Goal: Communication & Community: Answer question/provide support

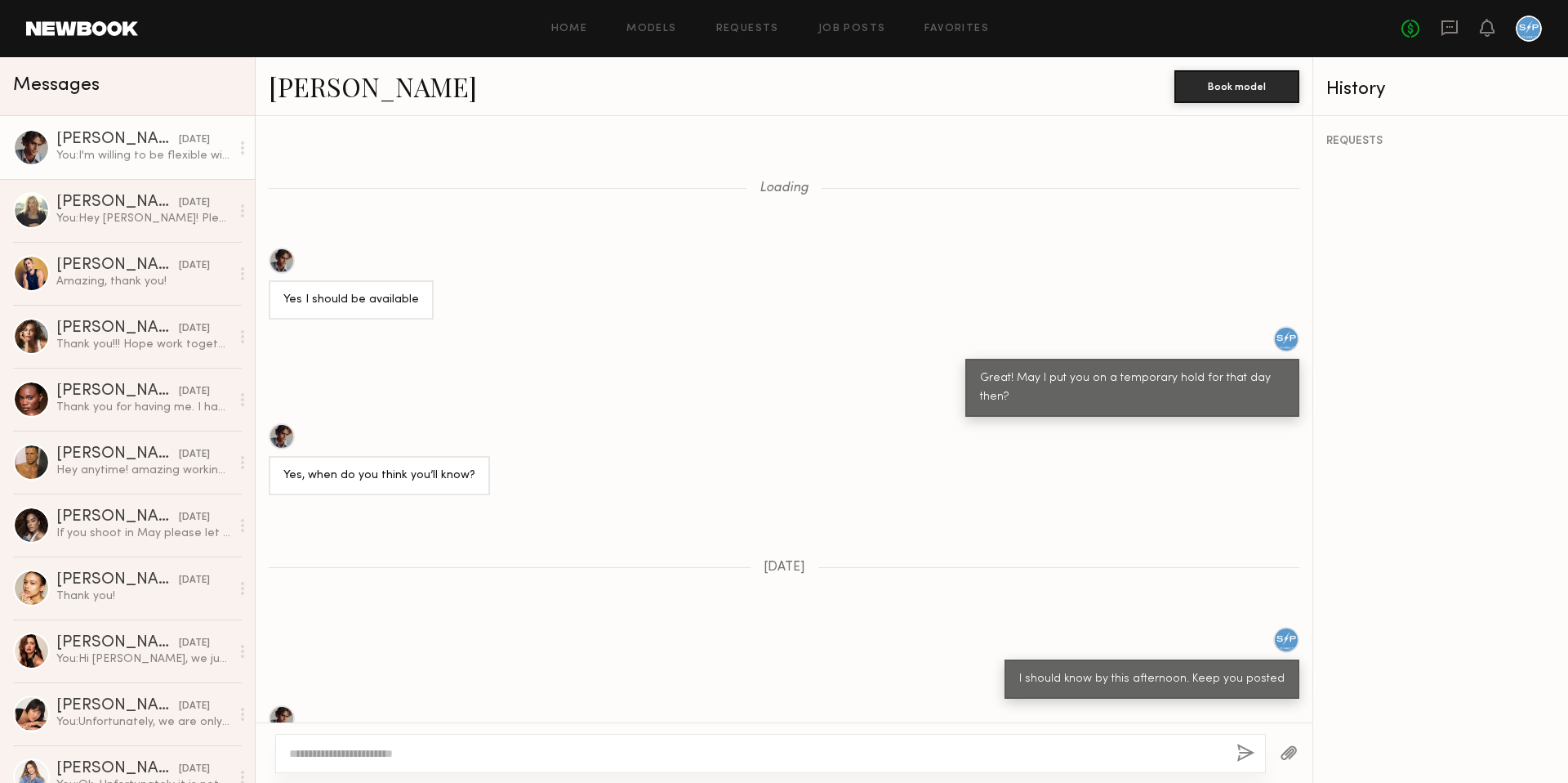
scroll to position [708, 0]
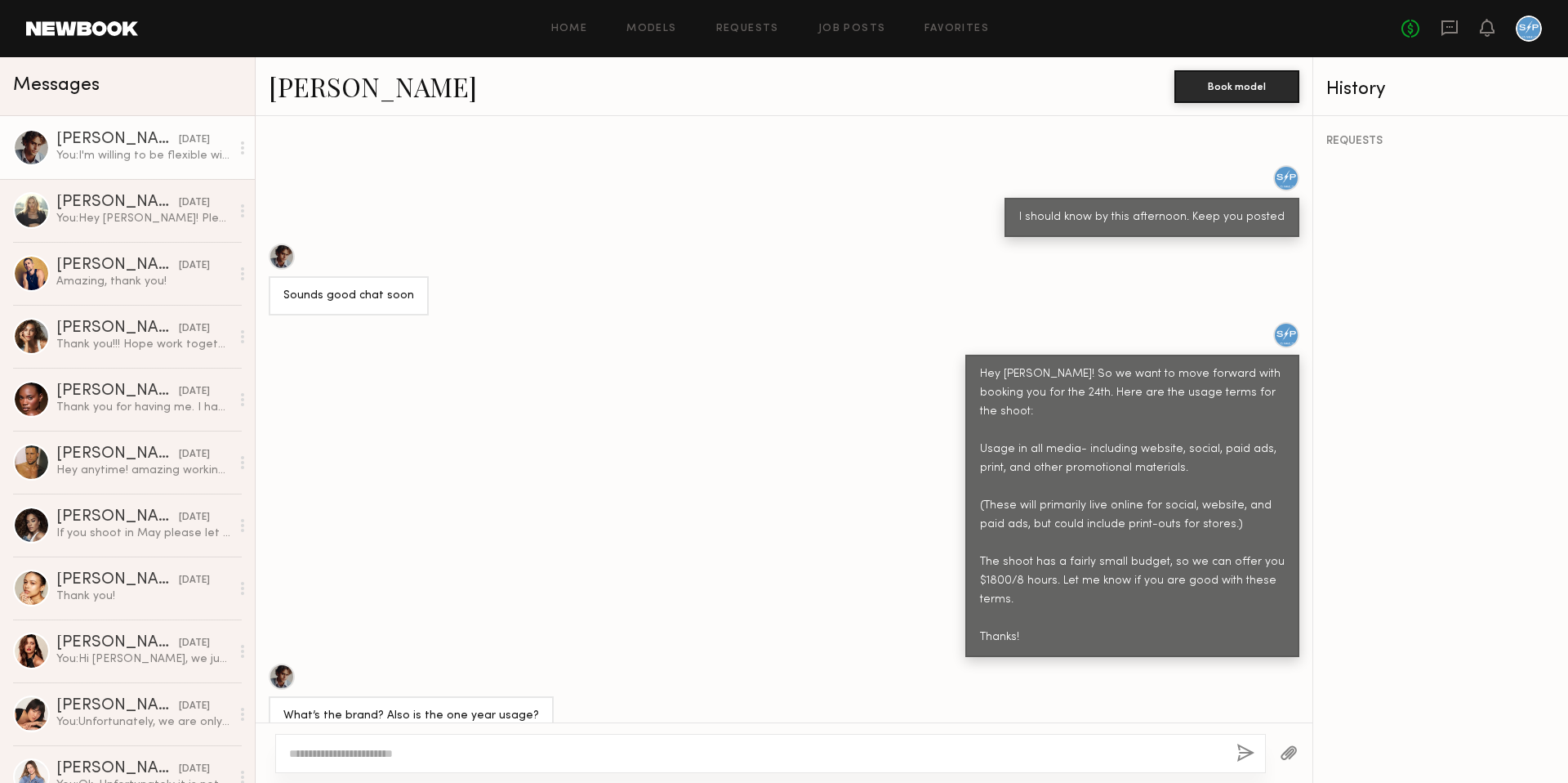
scroll to position [937, 0]
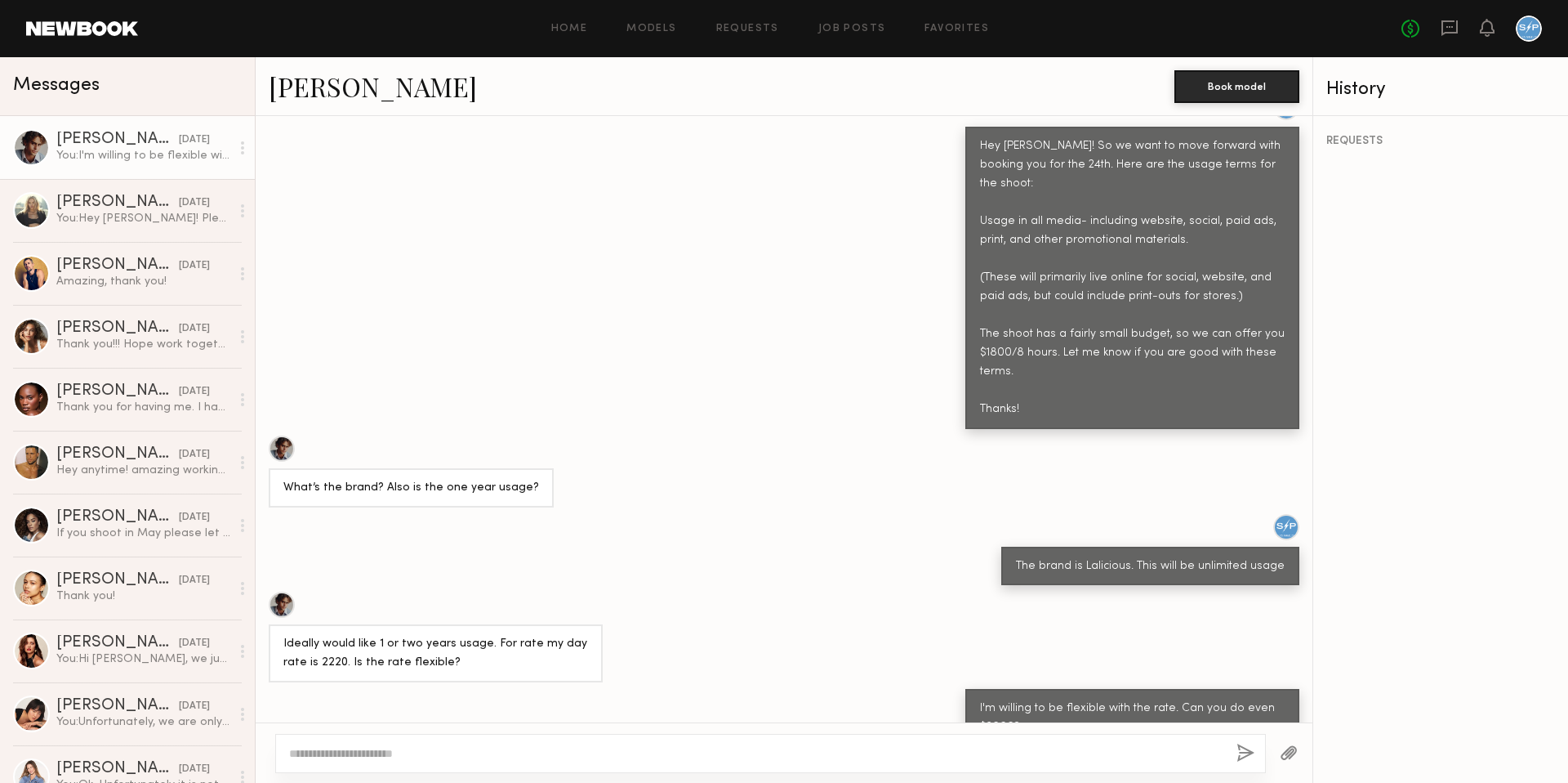
scroll to position [936, 0]
click at [130, 217] on div "You: Hey [PERSON_NAME]! Please let me know if you're available [DATE] for our b…" at bounding box center [143, 219] width 174 height 15
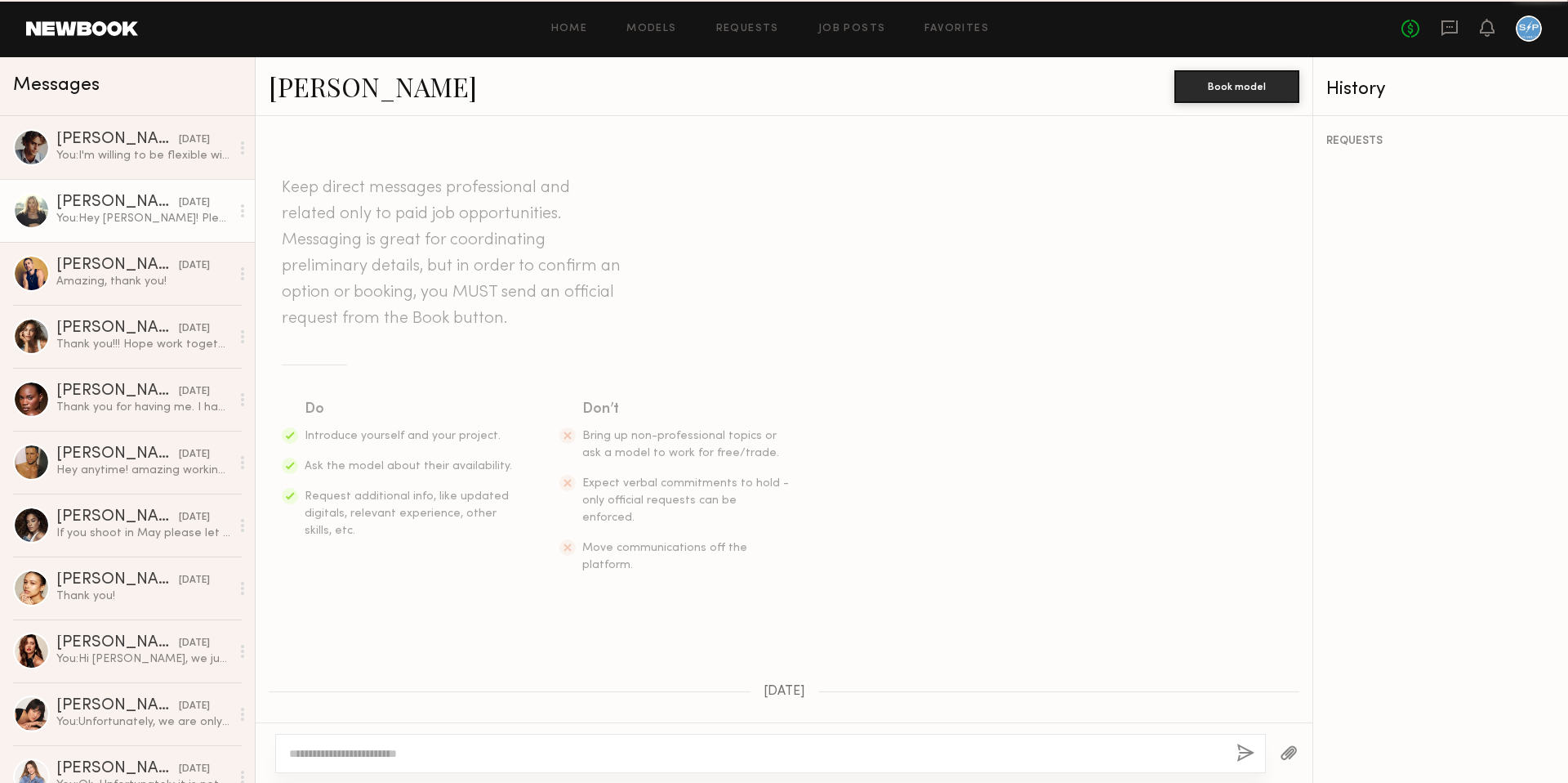
scroll to position [437, 0]
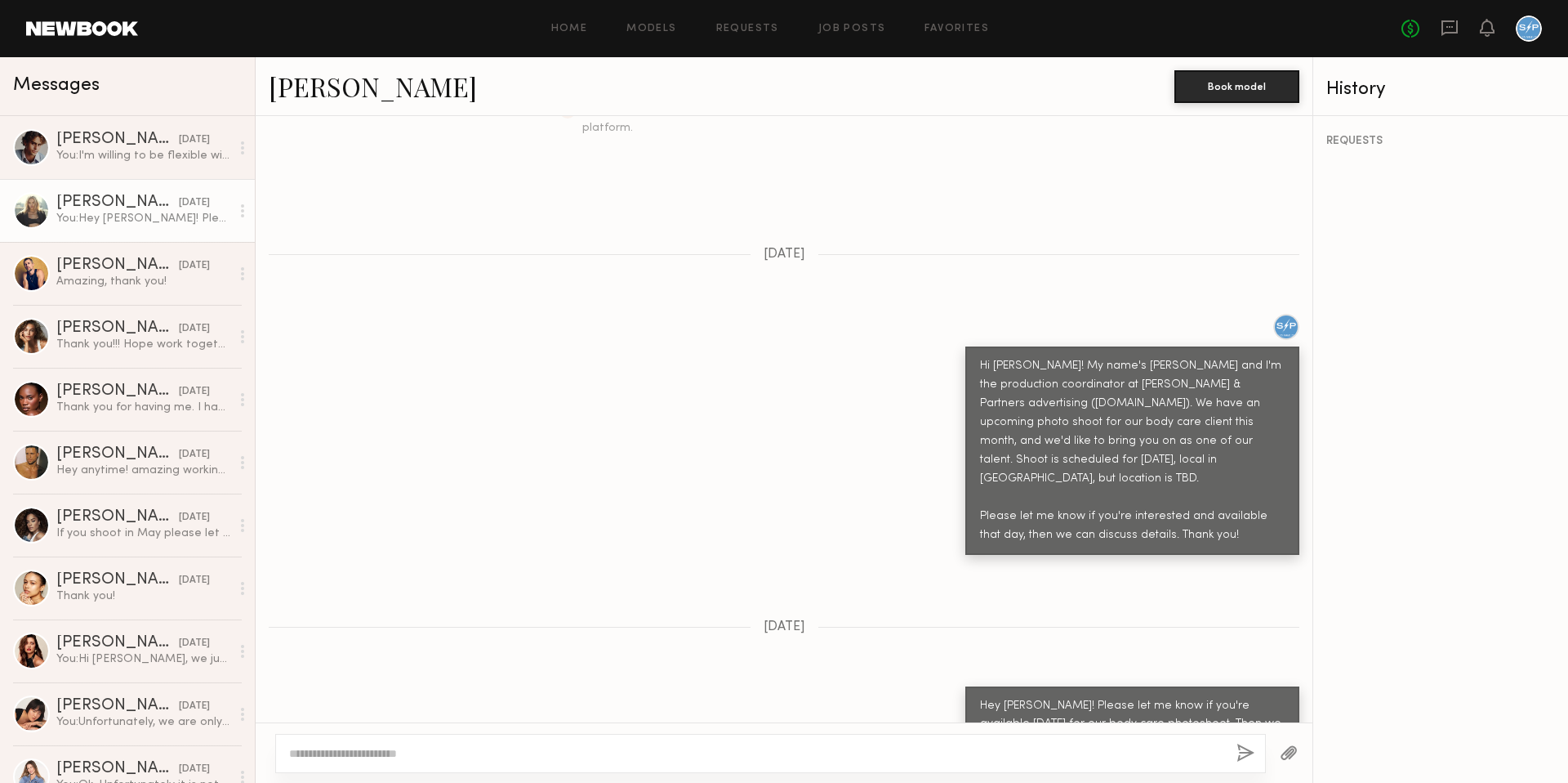
click at [348, 78] on link "[PERSON_NAME]" at bounding box center [373, 86] width 208 height 35
click at [110, 163] on link "[PERSON_NAME] [DATE] You: I'm willing to be flexible with the rate. Can you do …" at bounding box center [127, 148] width 255 height 63
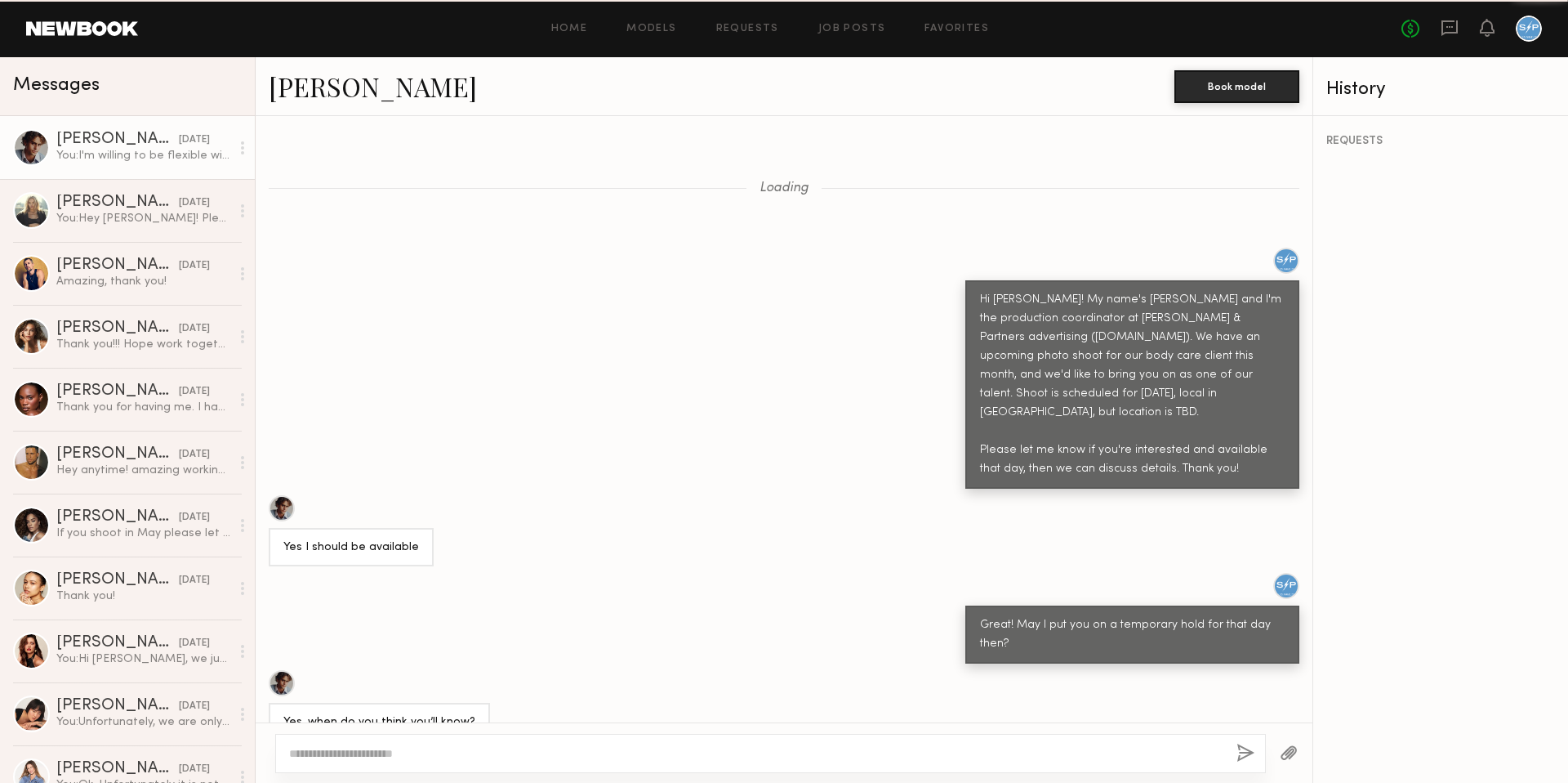
scroll to position [937, 0]
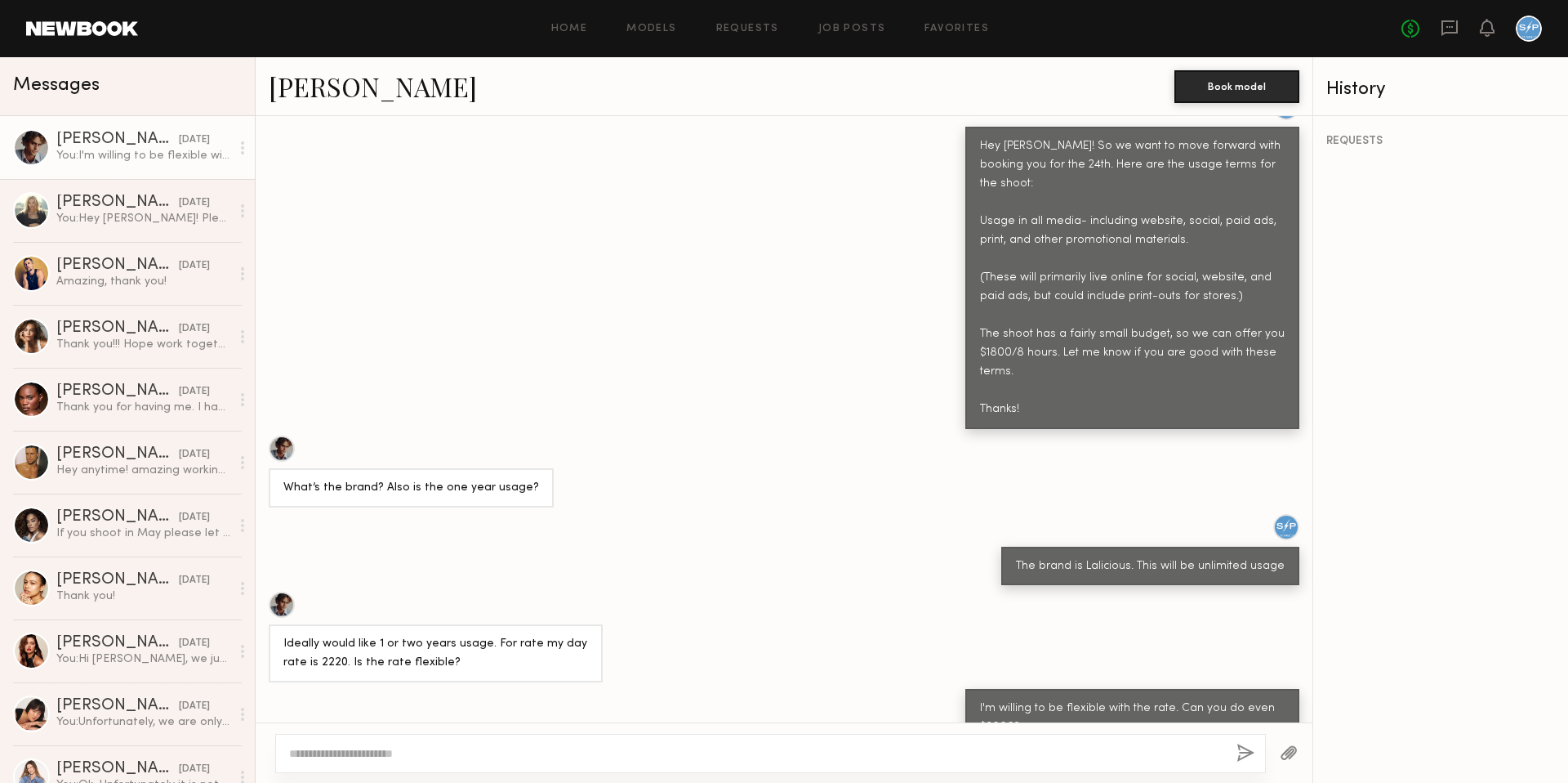
click at [303, 92] on link "[PERSON_NAME]" at bounding box center [373, 86] width 208 height 35
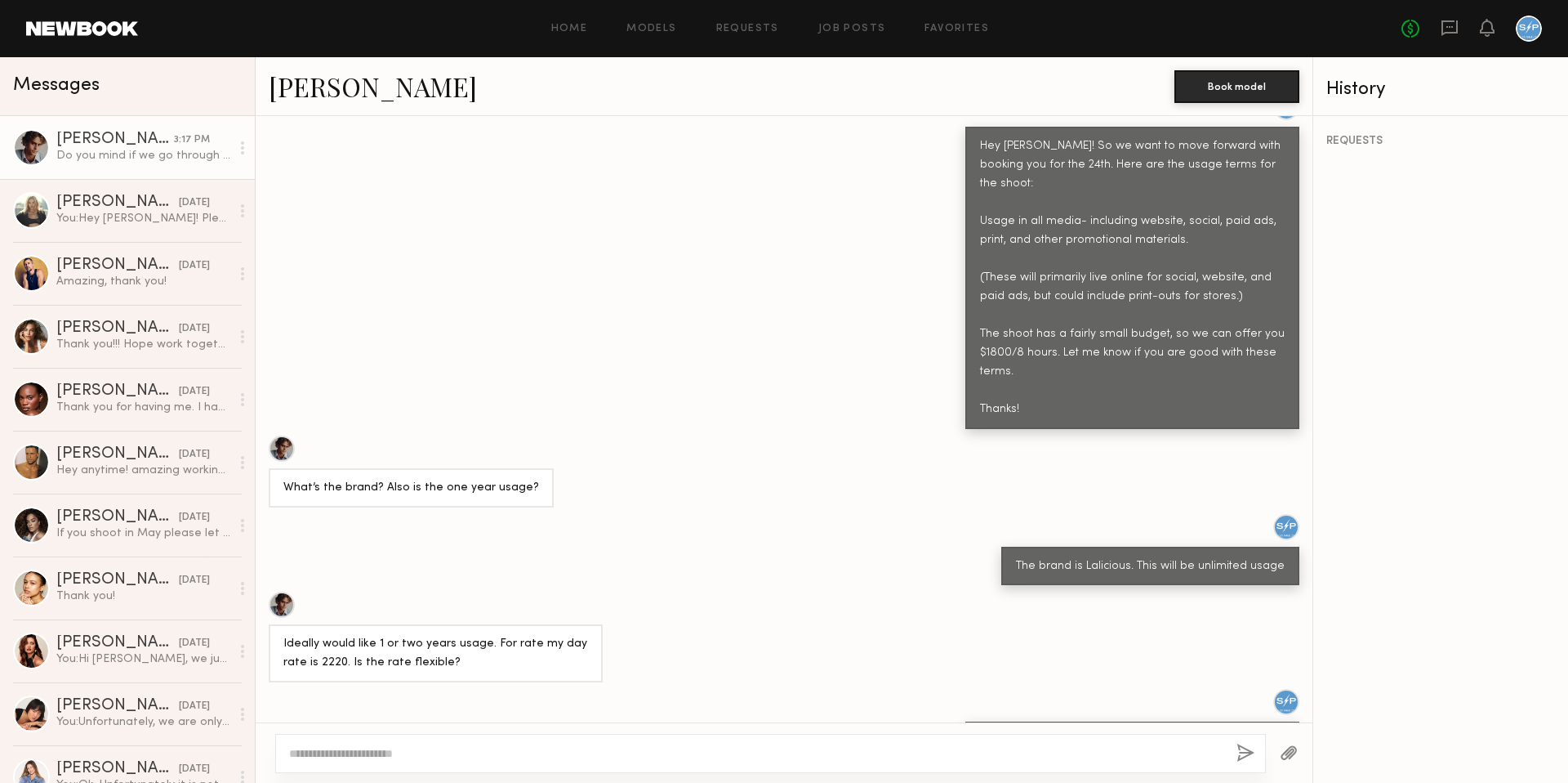
scroll to position [1265, 0]
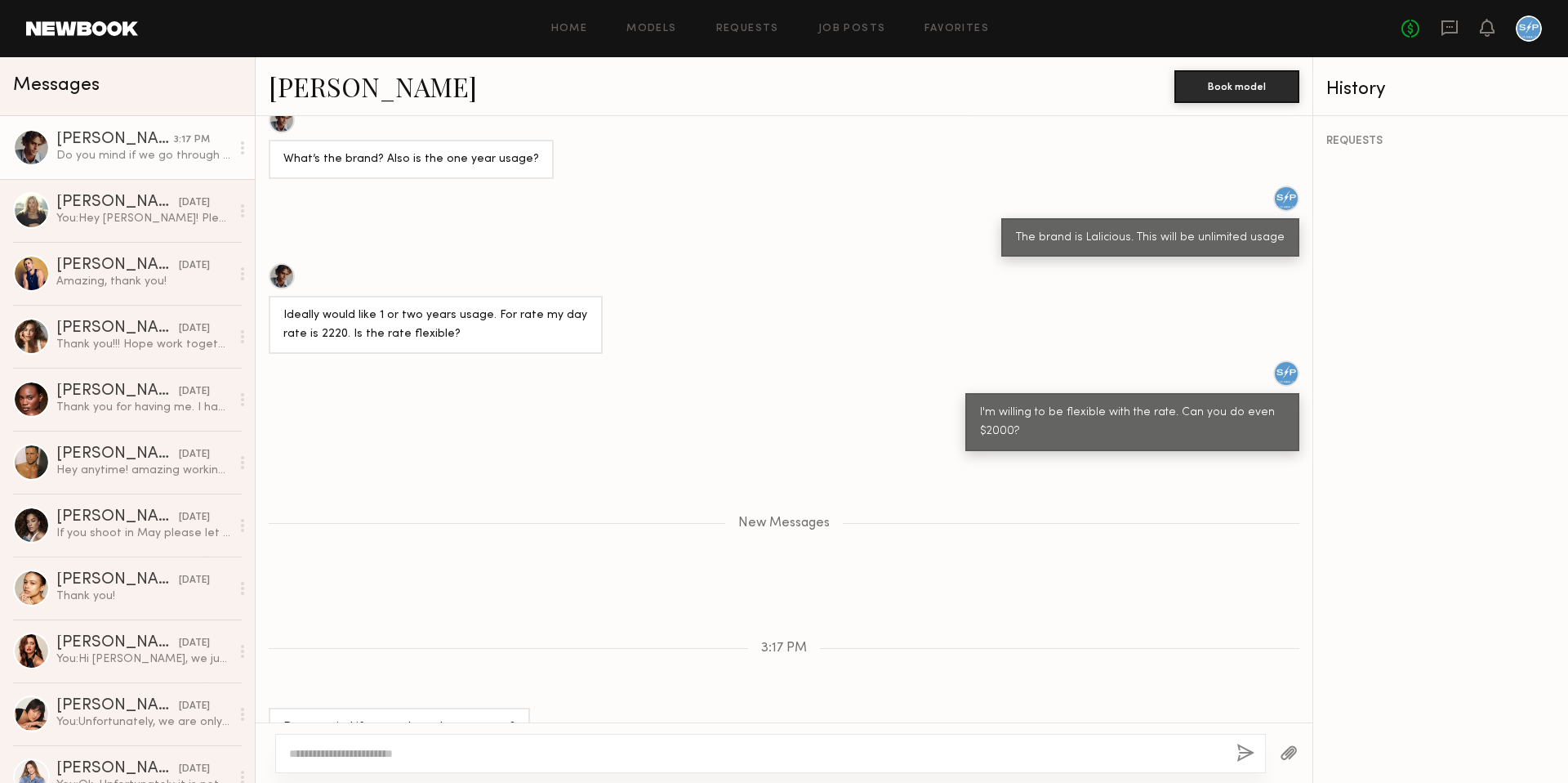
click at [483, 756] on textarea at bounding box center [756, 752] width 934 height 16
type textarea "*"
click at [655, 751] on textarea "**********" at bounding box center [756, 752] width 934 height 16
click at [322, 751] on textarea "**********" at bounding box center [756, 752] width 934 height 16
click at [648, 751] on textarea "**********" at bounding box center [756, 752] width 934 height 16
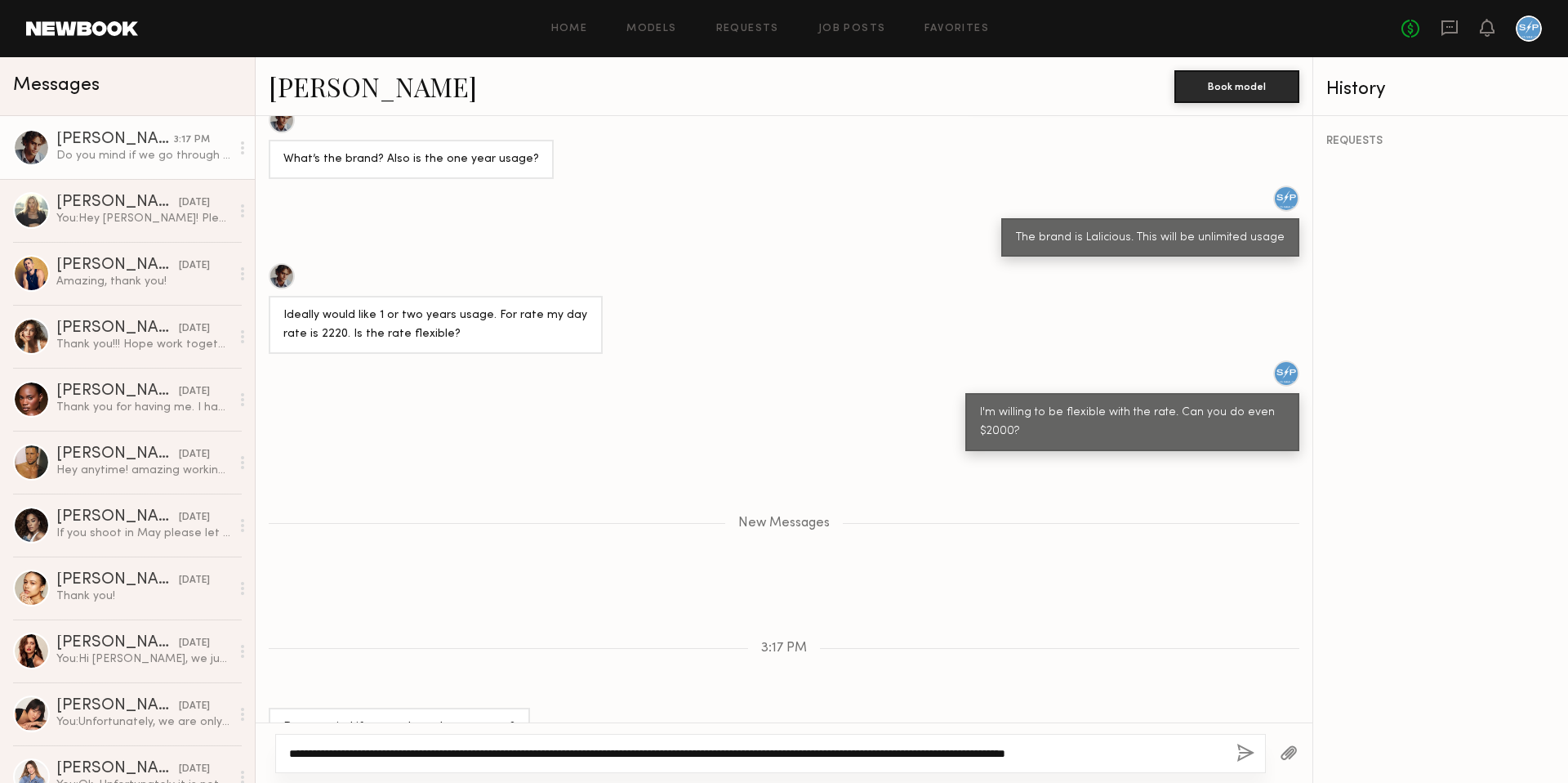
type textarea "**********"
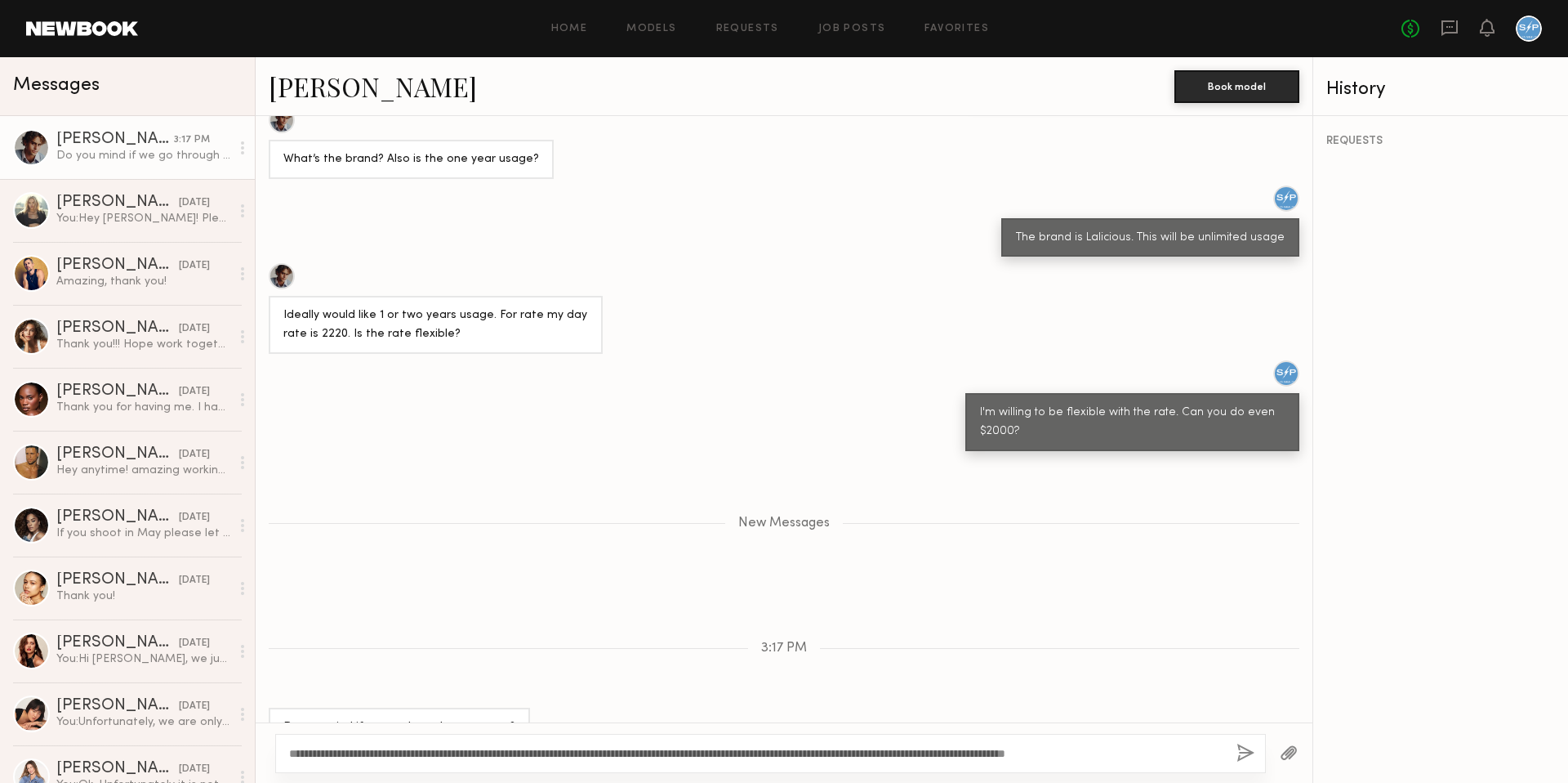
click at [1245, 748] on button "button" at bounding box center [1245, 753] width 18 height 20
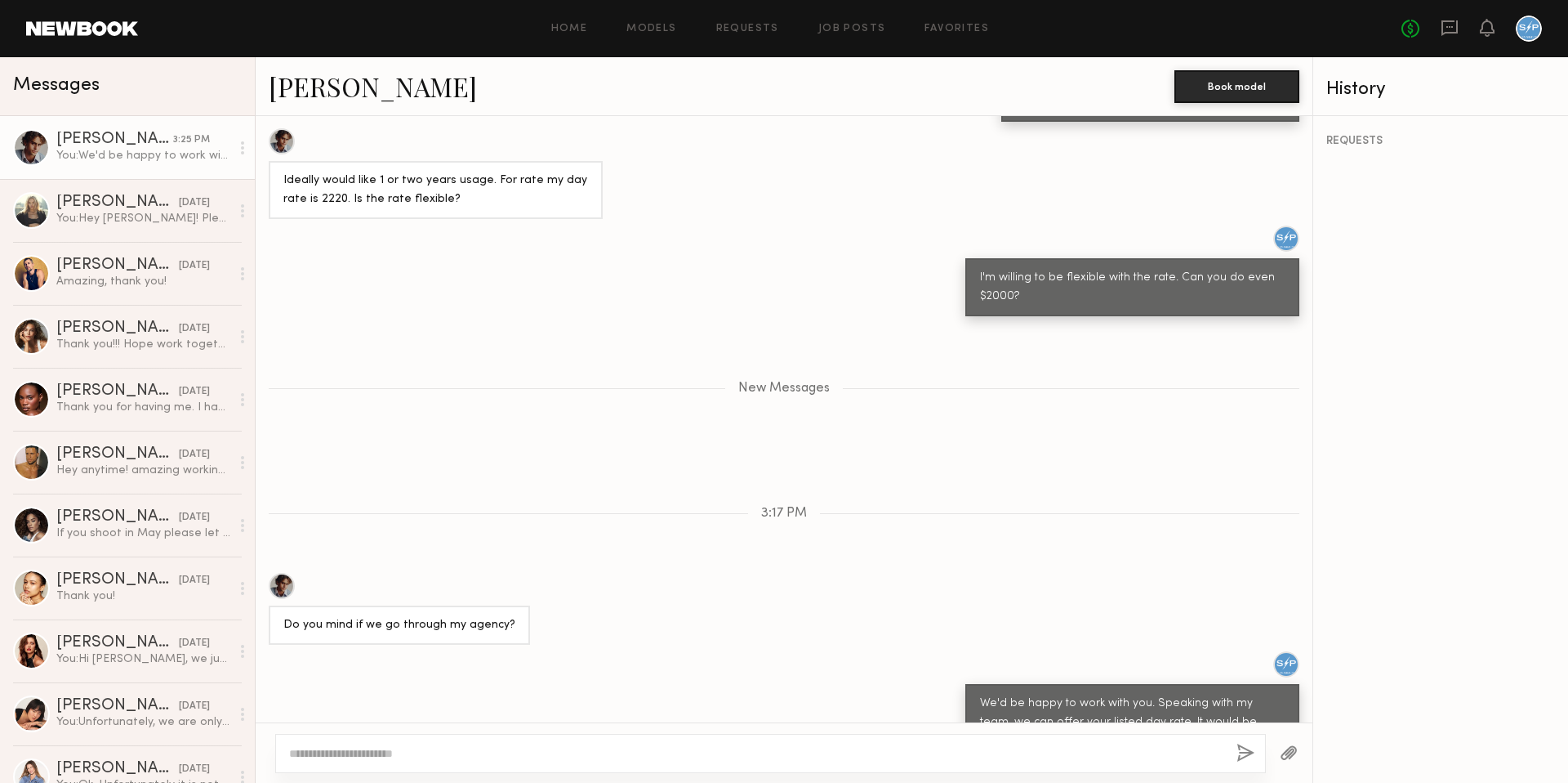
scroll to position [1497, 0]
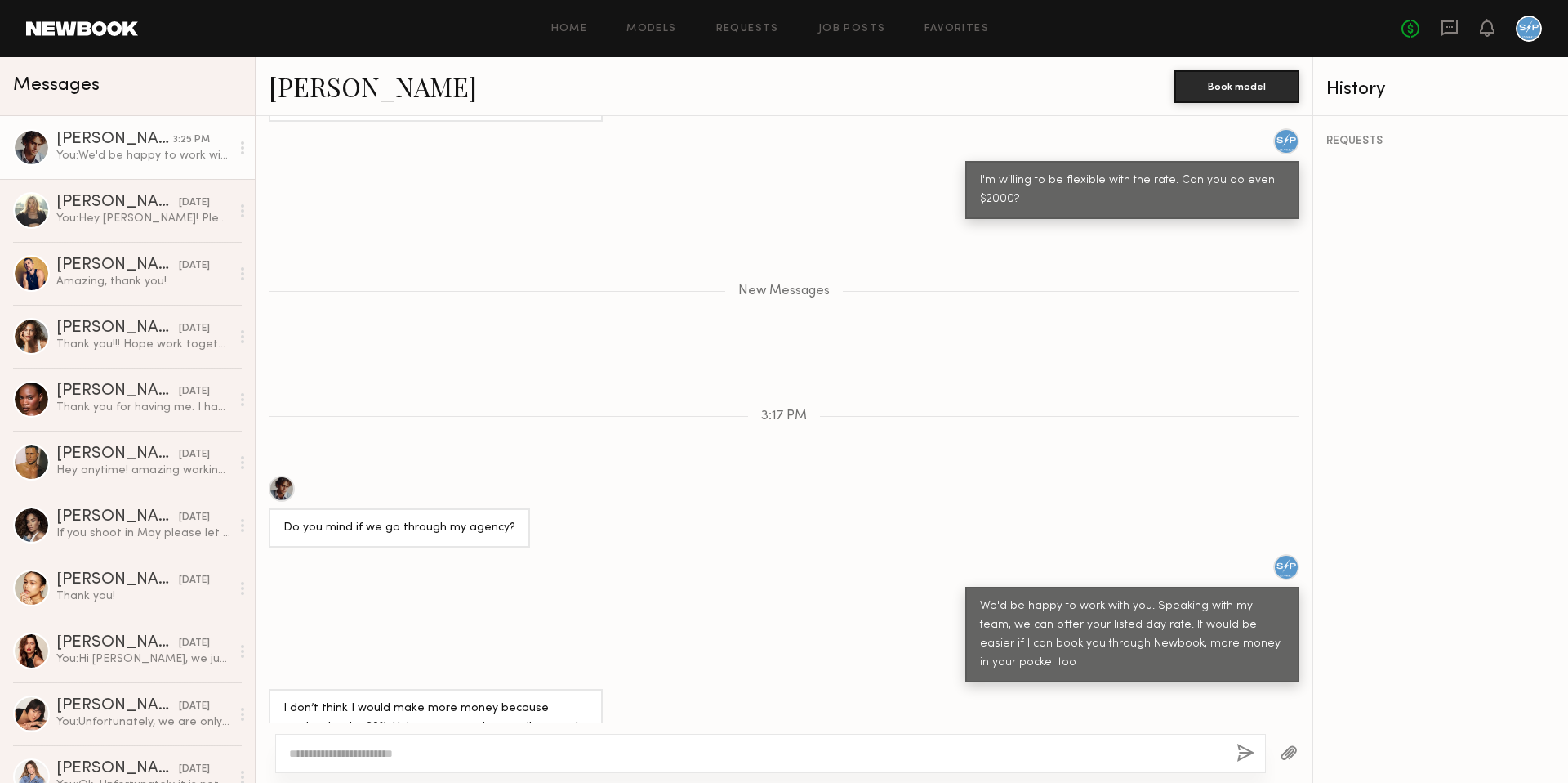
click at [566, 749] on textarea at bounding box center [756, 752] width 934 height 16
click at [128, 216] on div "You: Hey [PERSON_NAME]! Please let me know if you're available [DATE] for our b…" at bounding box center [143, 219] width 174 height 15
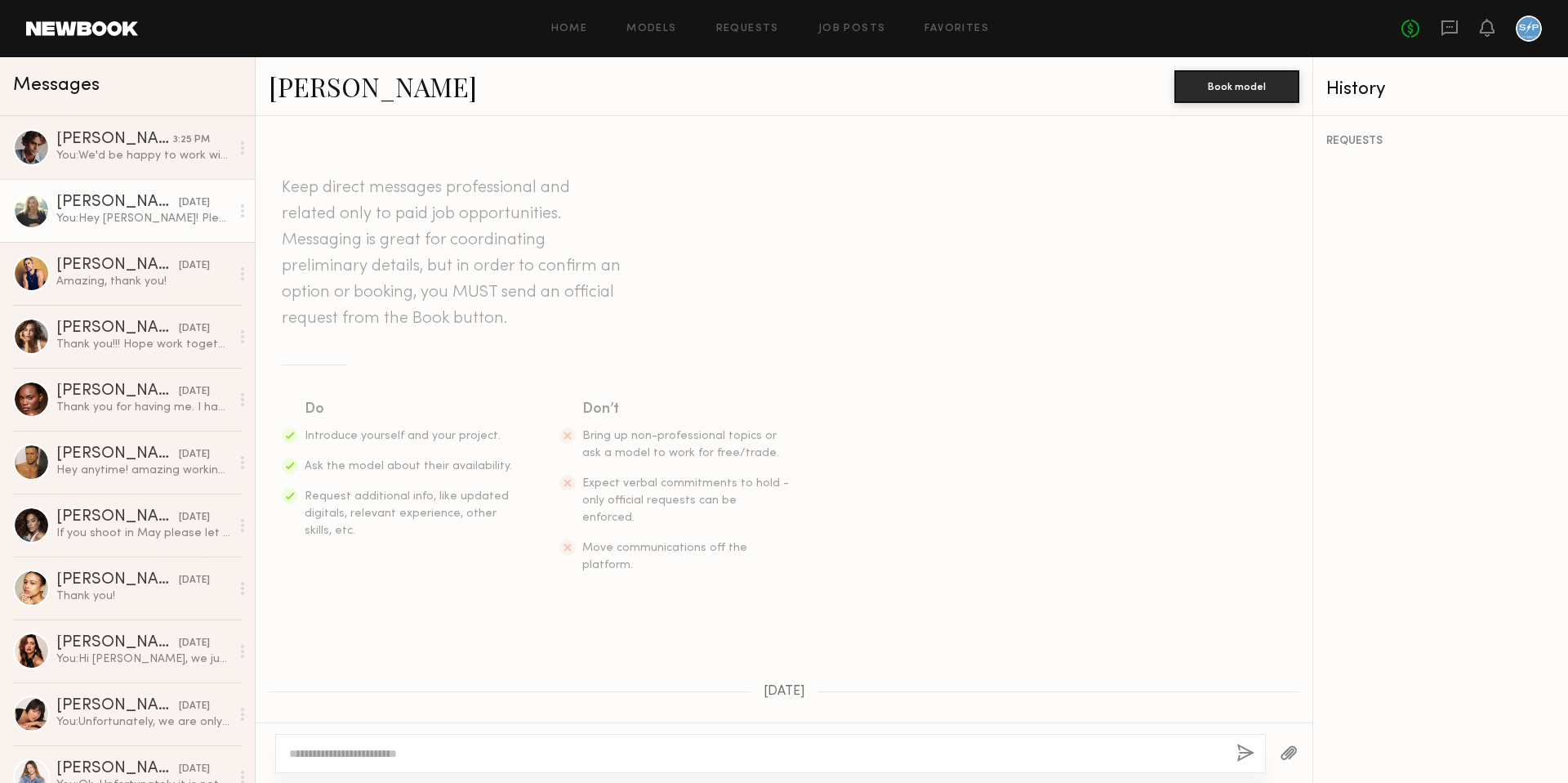
scroll to position [437, 0]
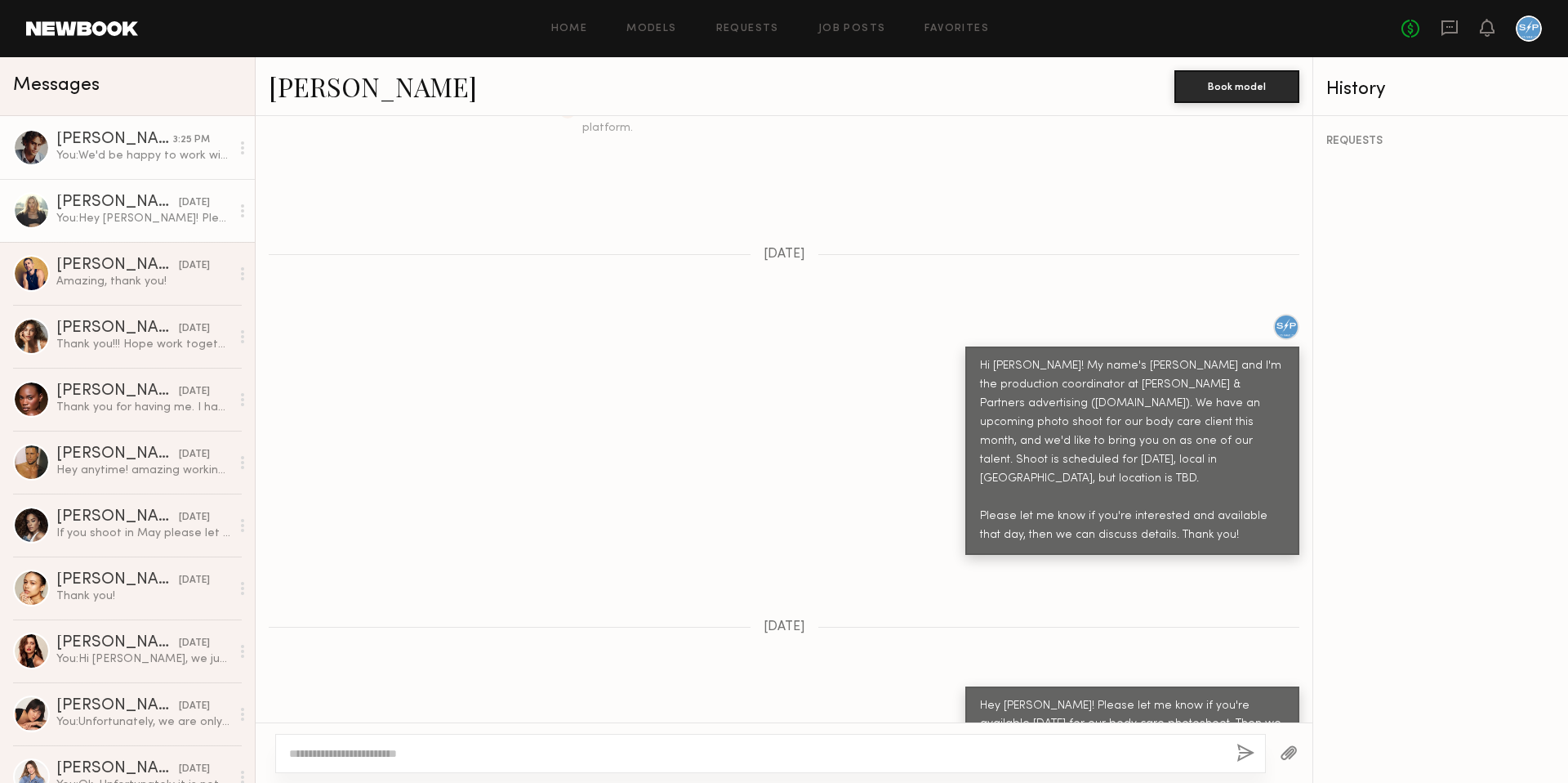
click at [106, 153] on div "You: We'd be happy to work with you. Speaking with my team, we can offer your l…" at bounding box center [143, 156] width 174 height 15
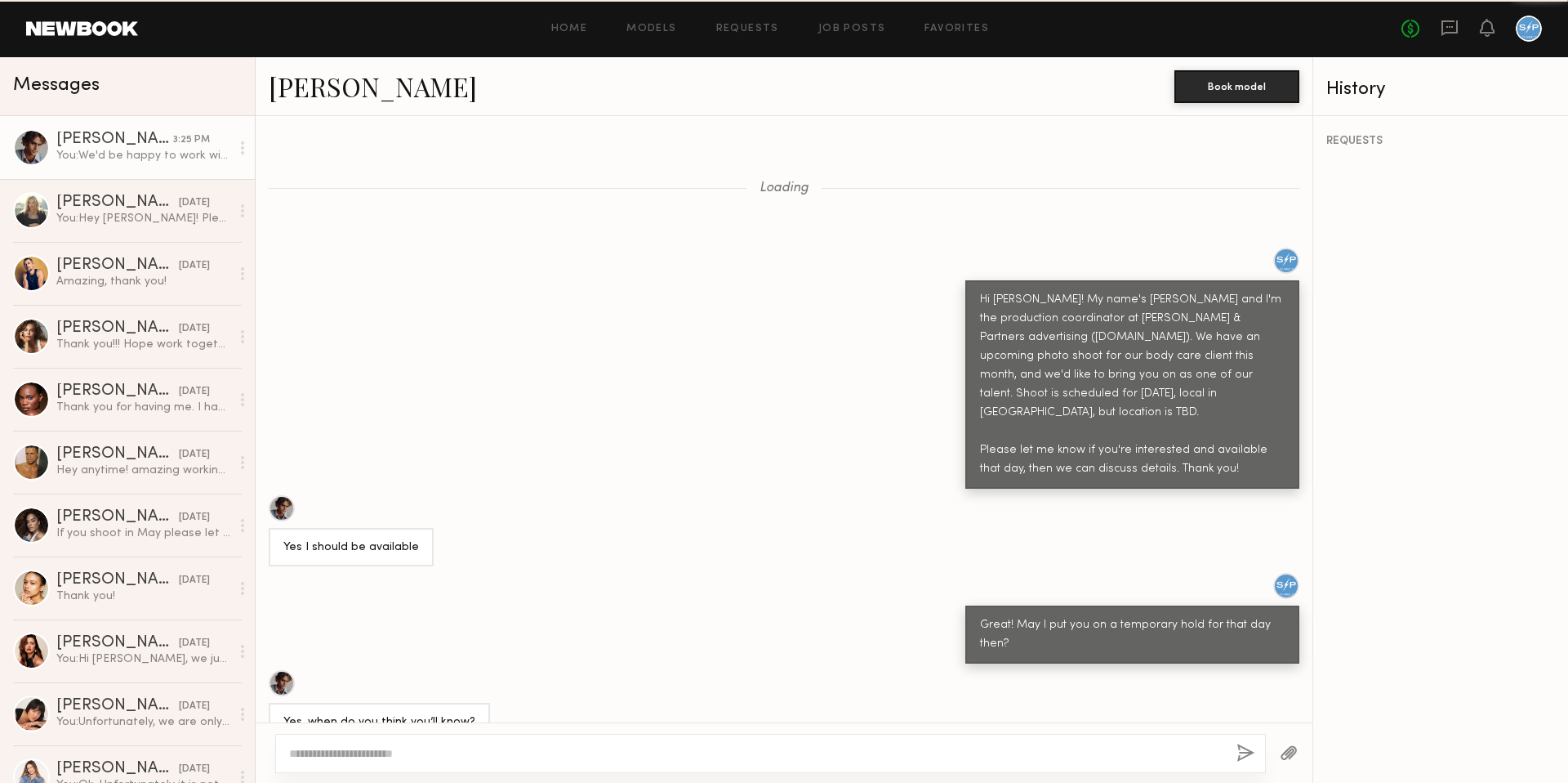
scroll to position [1372, 0]
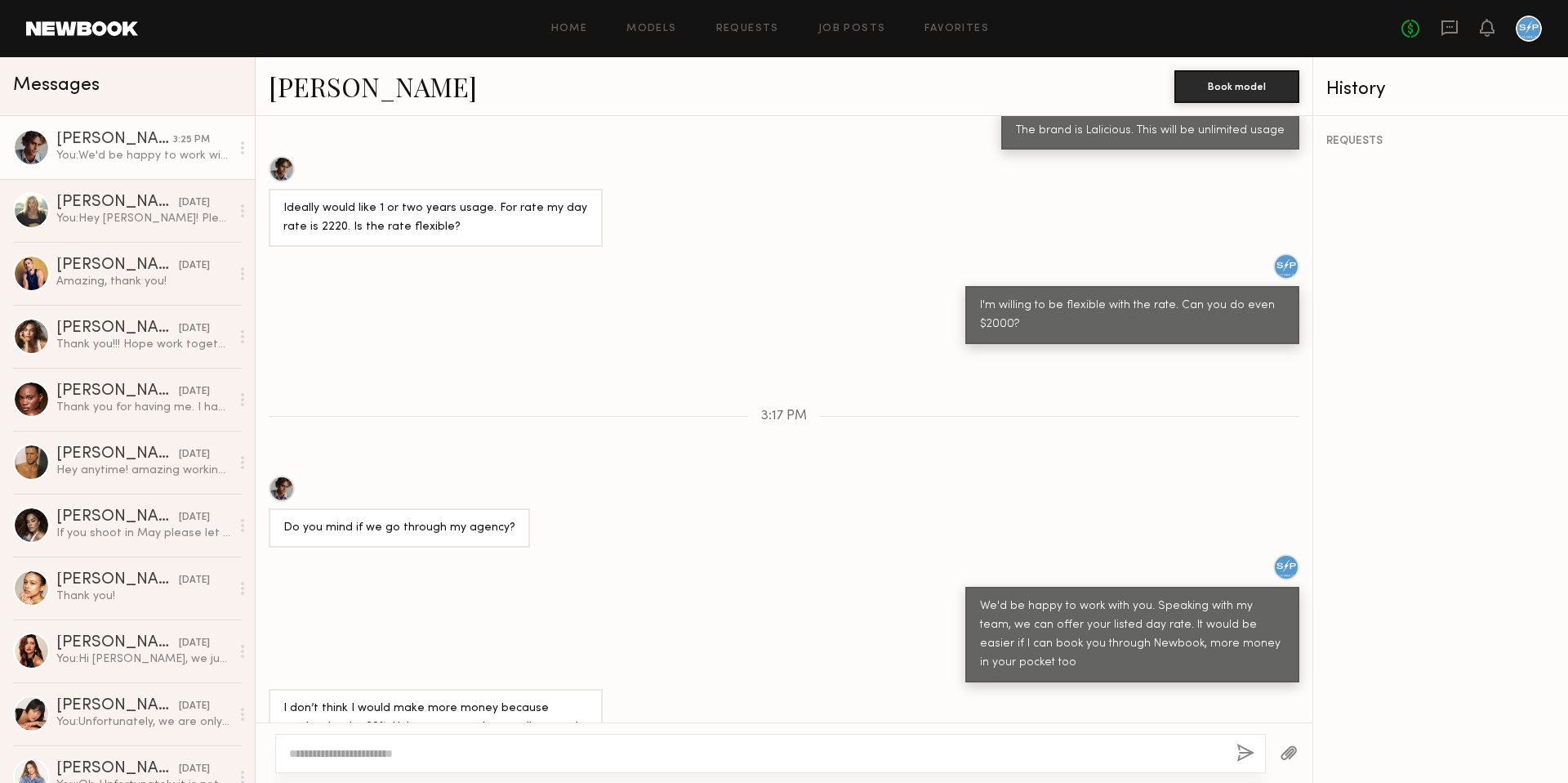
click at [513, 753] on textarea at bounding box center [756, 752] width 934 height 16
click at [964, 756] on textarea "**********" at bounding box center [756, 752] width 934 height 16
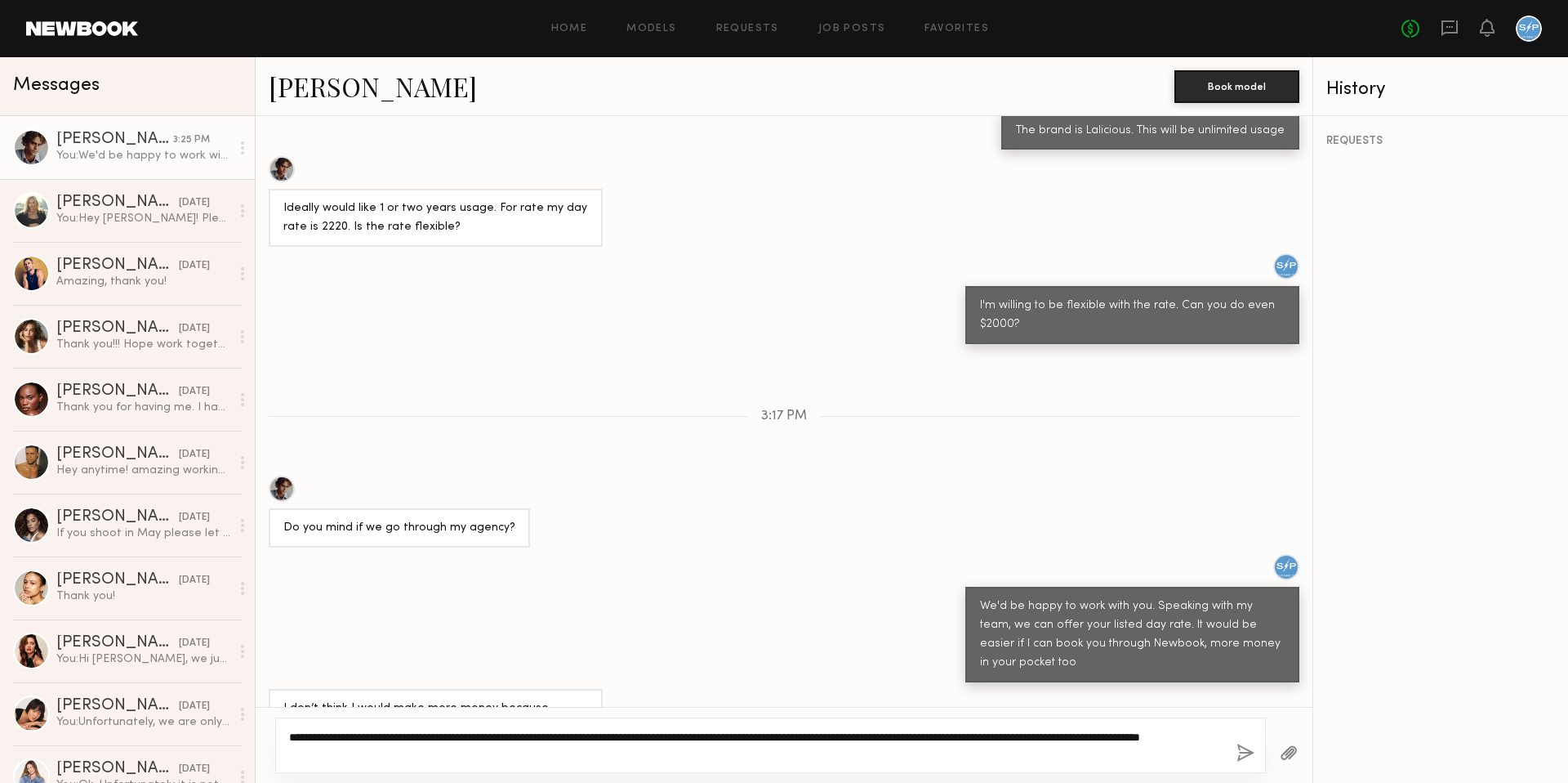
scroll to position [1387, 0]
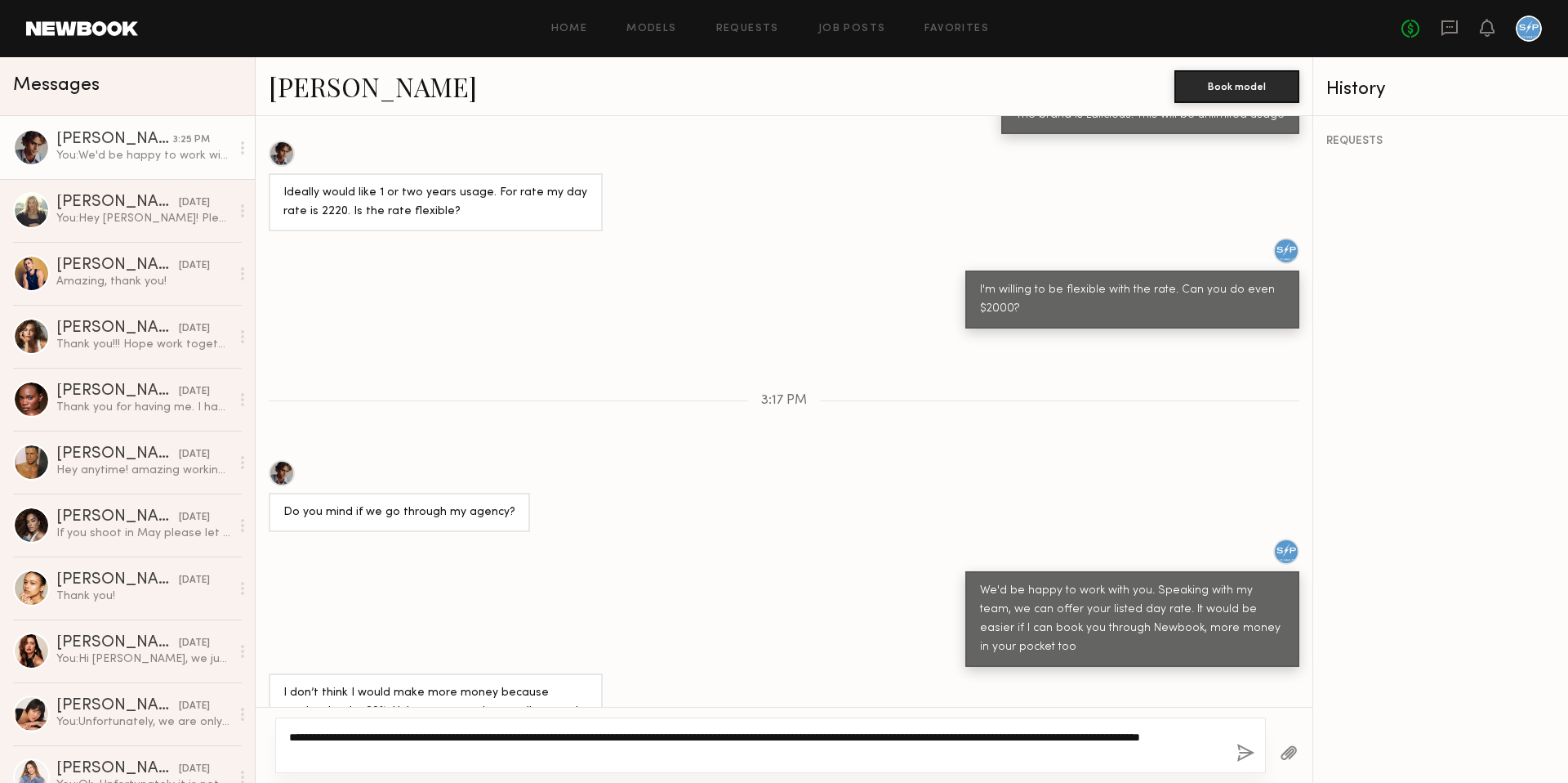
type textarea "**********"
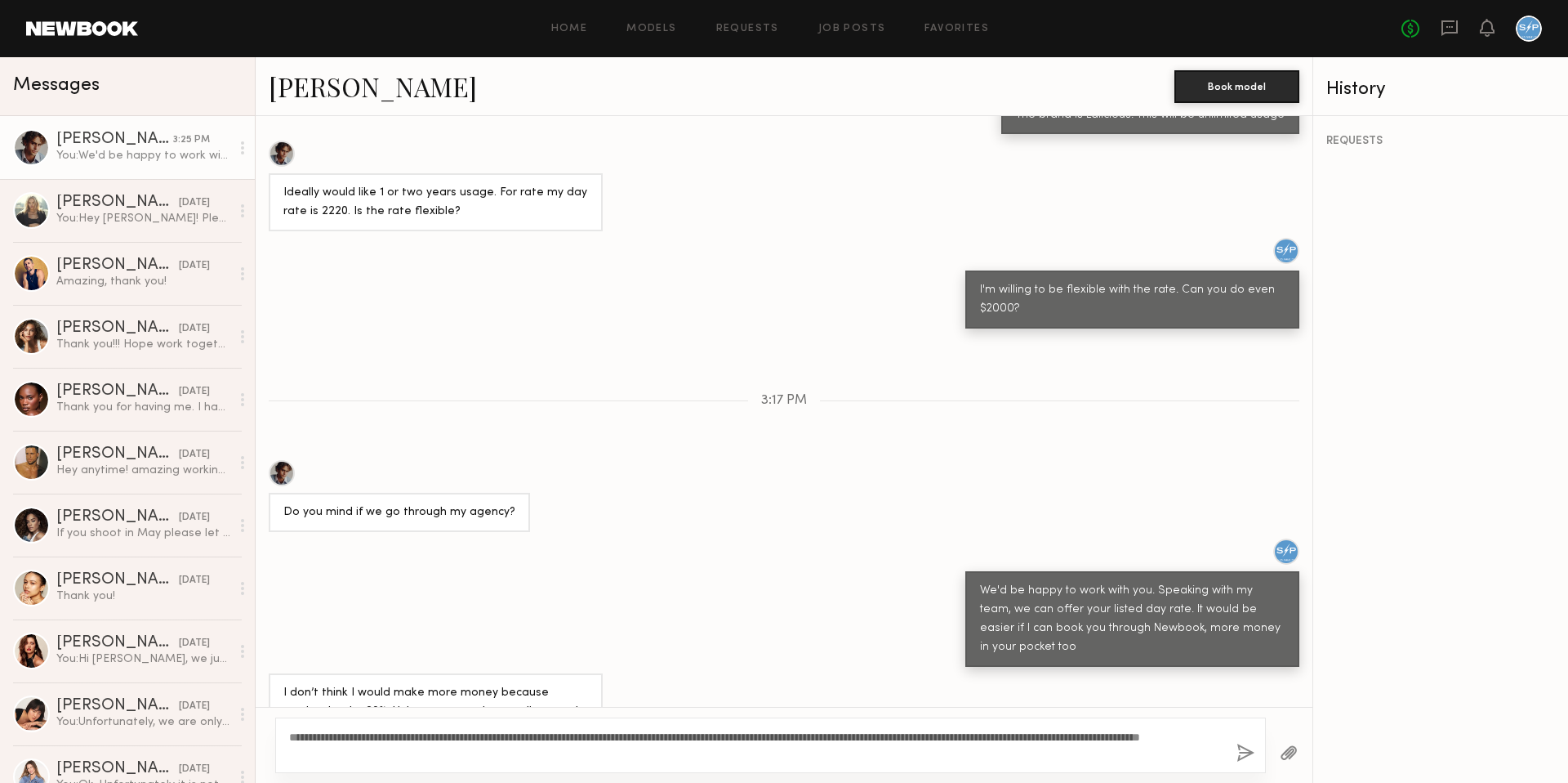
click at [1247, 751] on button "button" at bounding box center [1245, 753] width 18 height 20
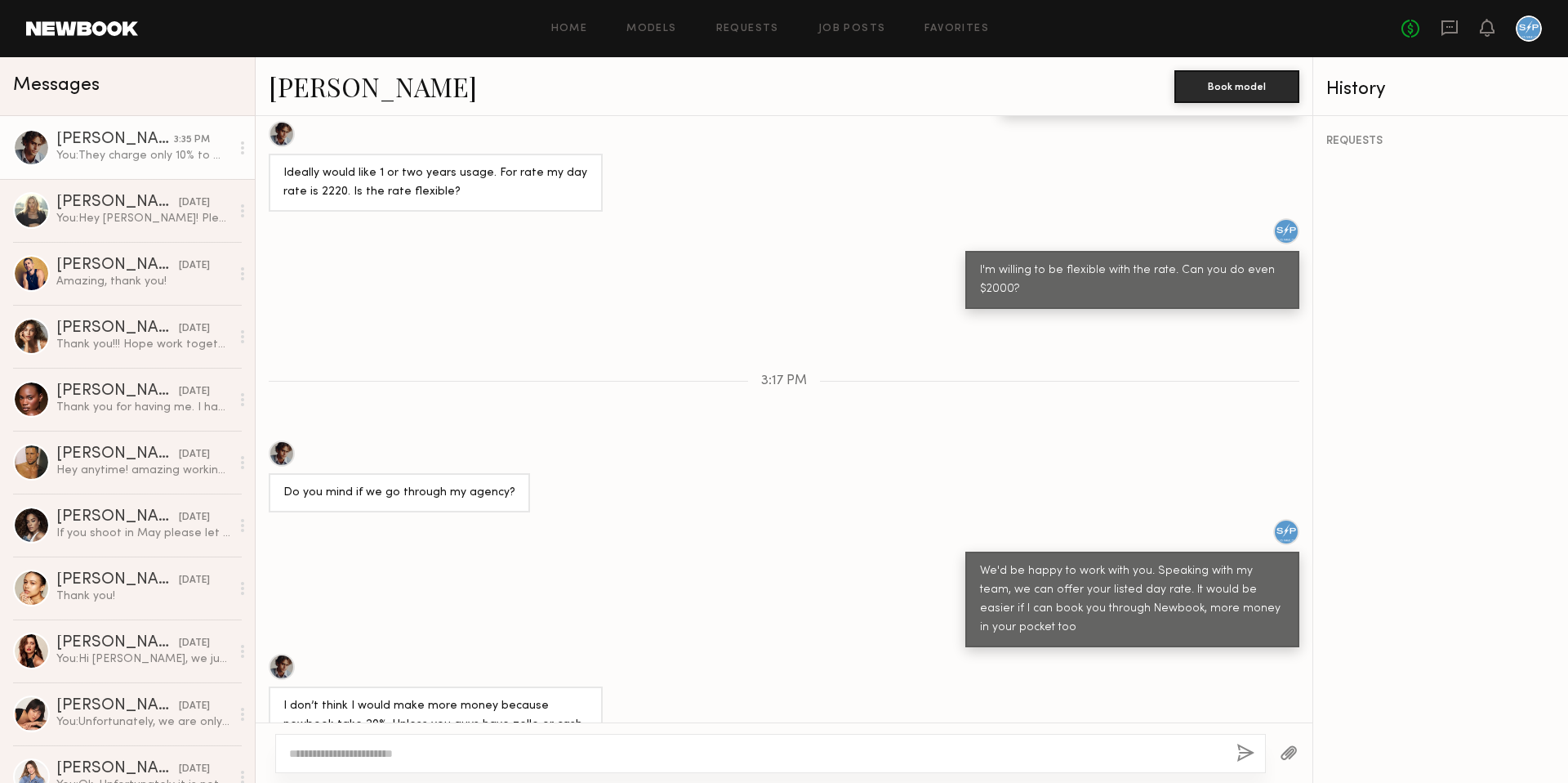
scroll to position [1507, 0]
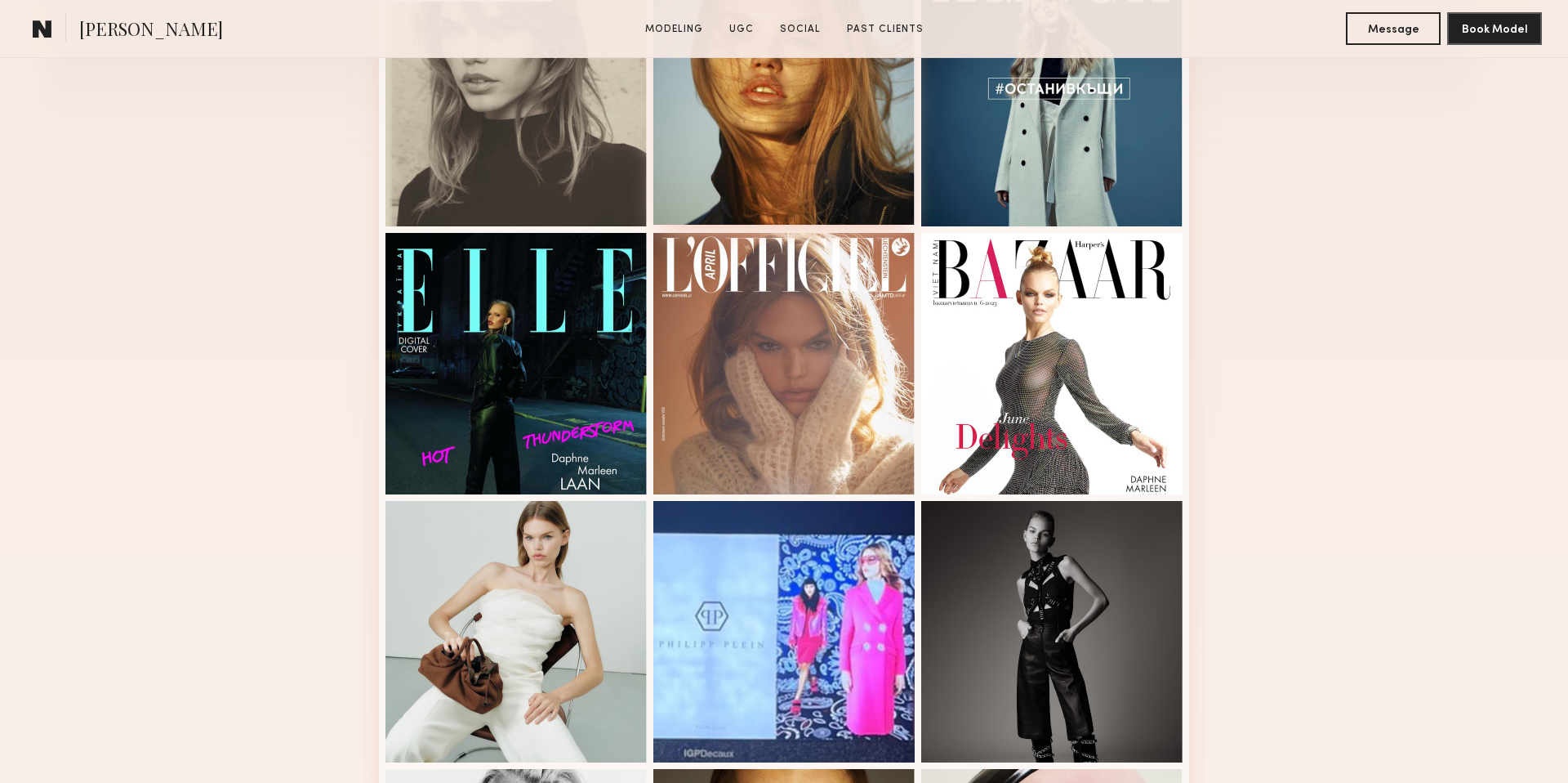
scroll to position [580, 0]
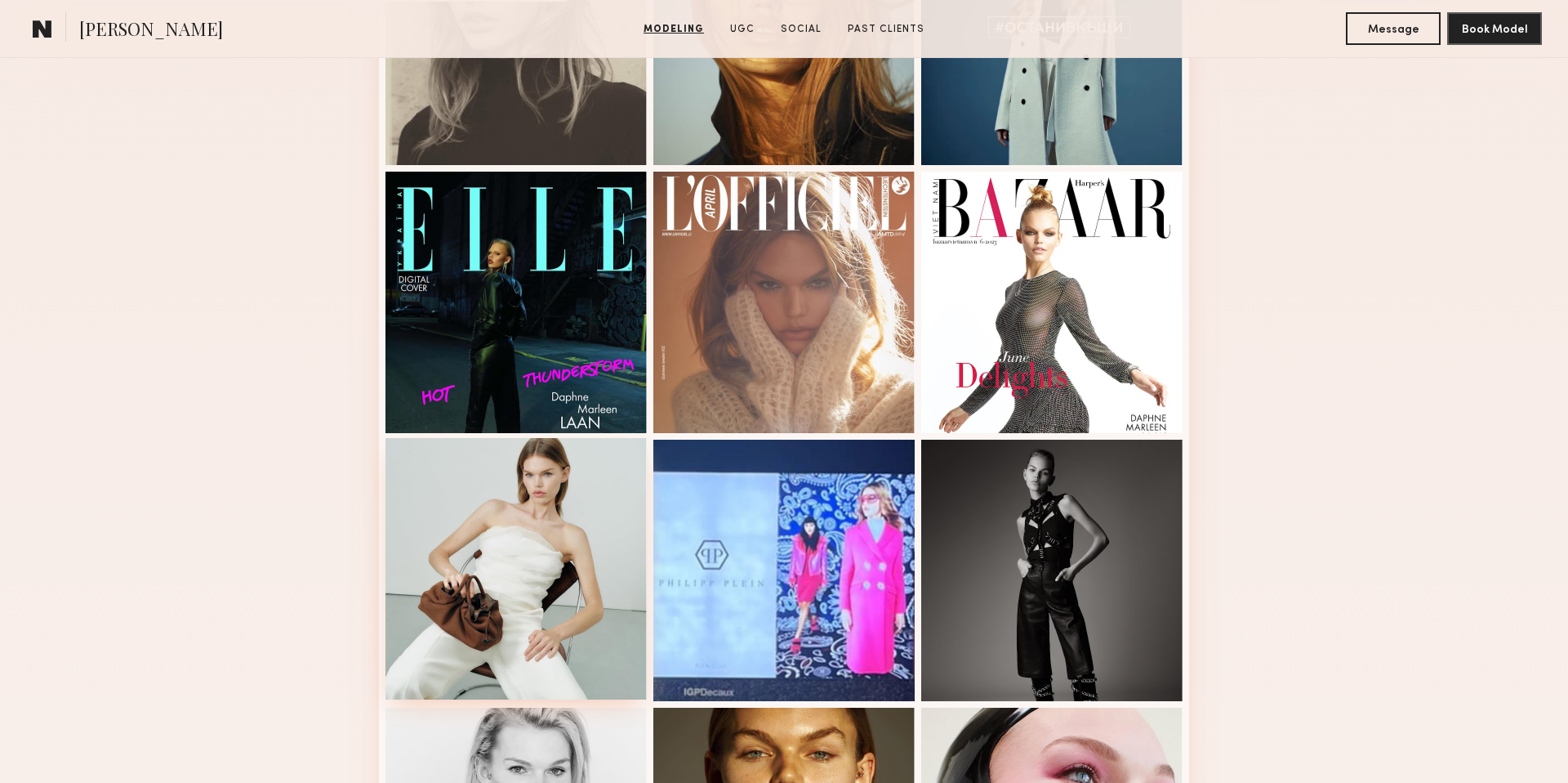
click at [563, 560] on div at bounding box center [516, 569] width 261 height 262
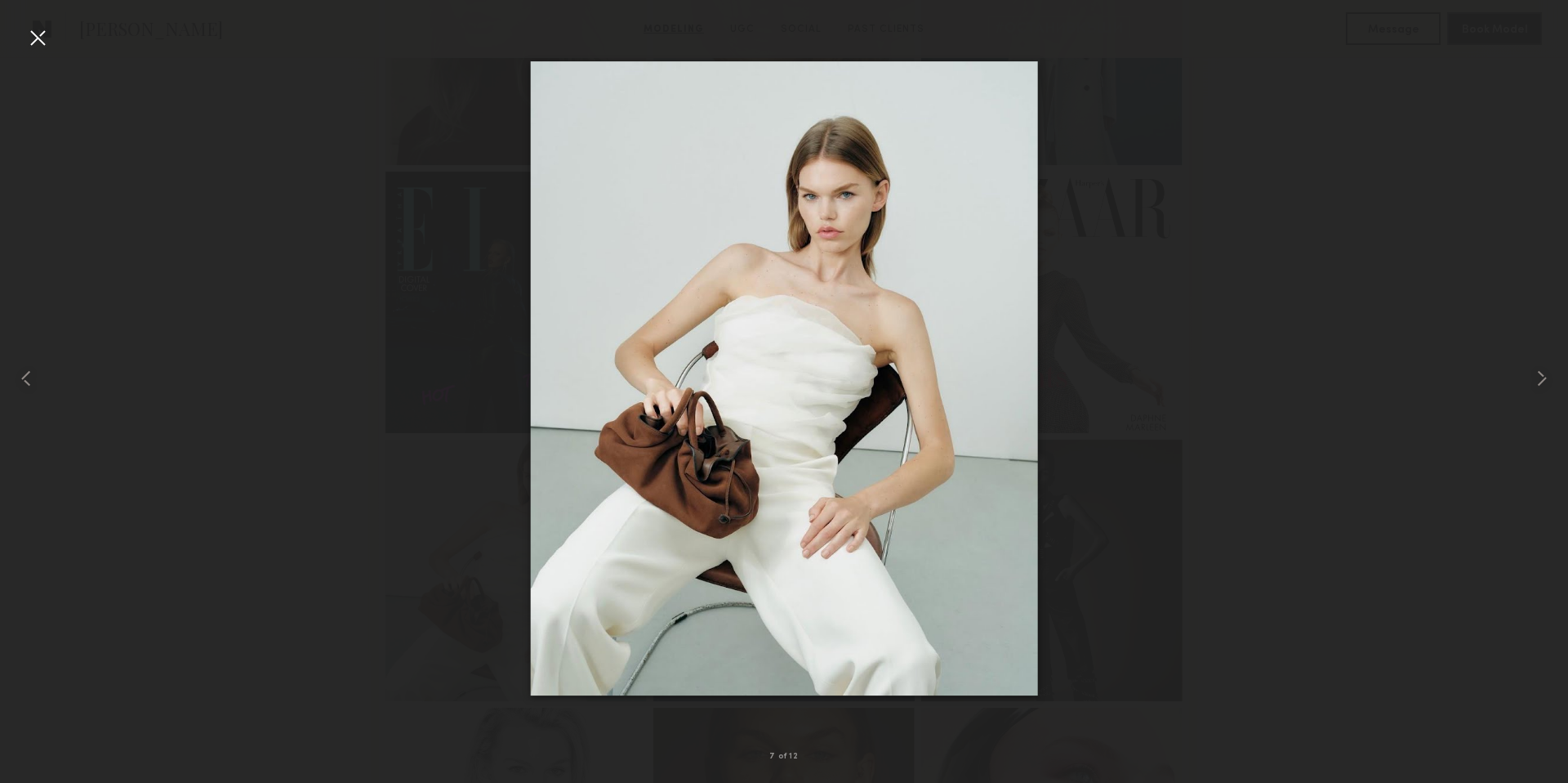
click at [47, 36] on div at bounding box center [37, 37] width 26 height 26
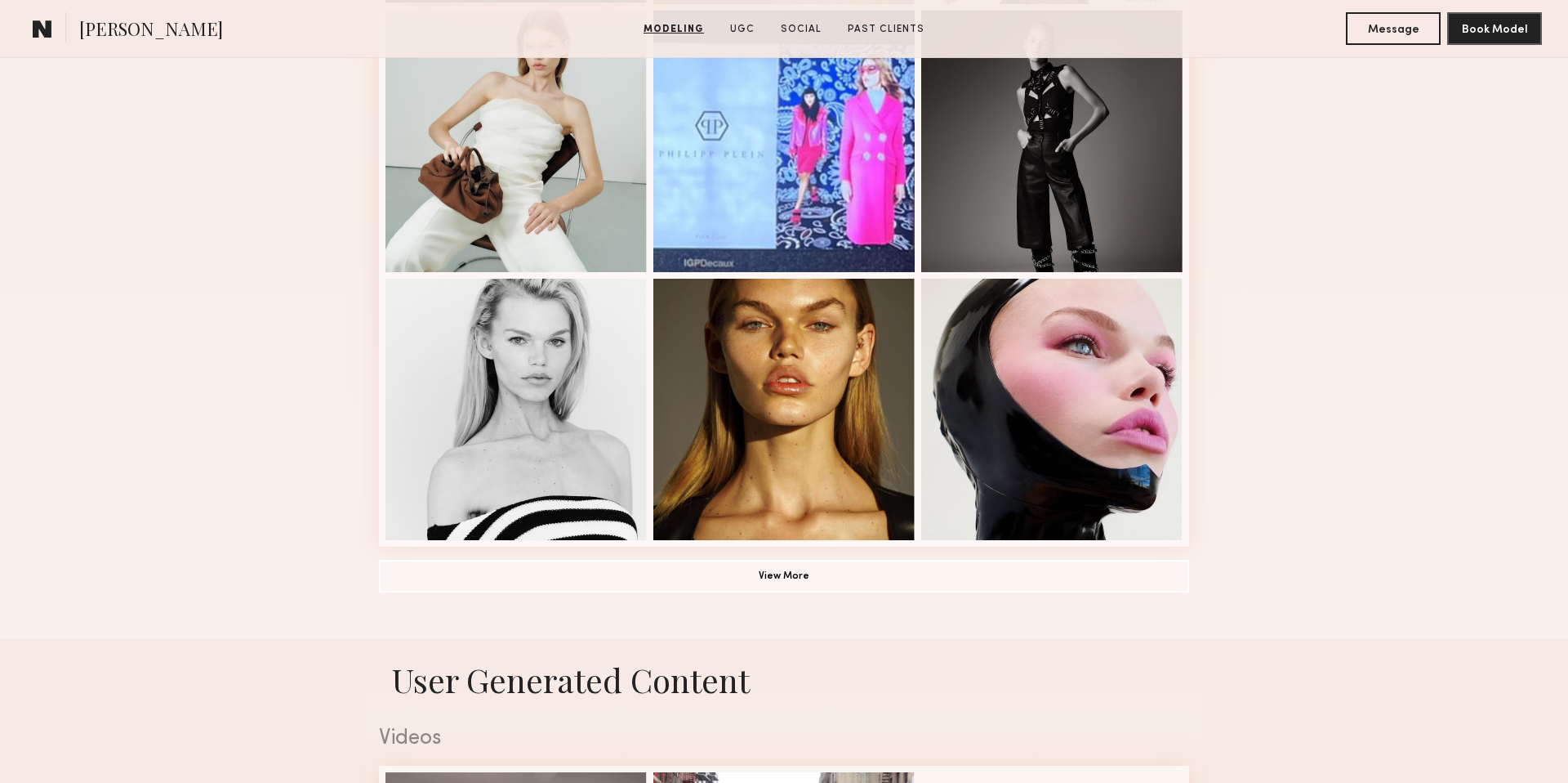
scroll to position [1011, 0]
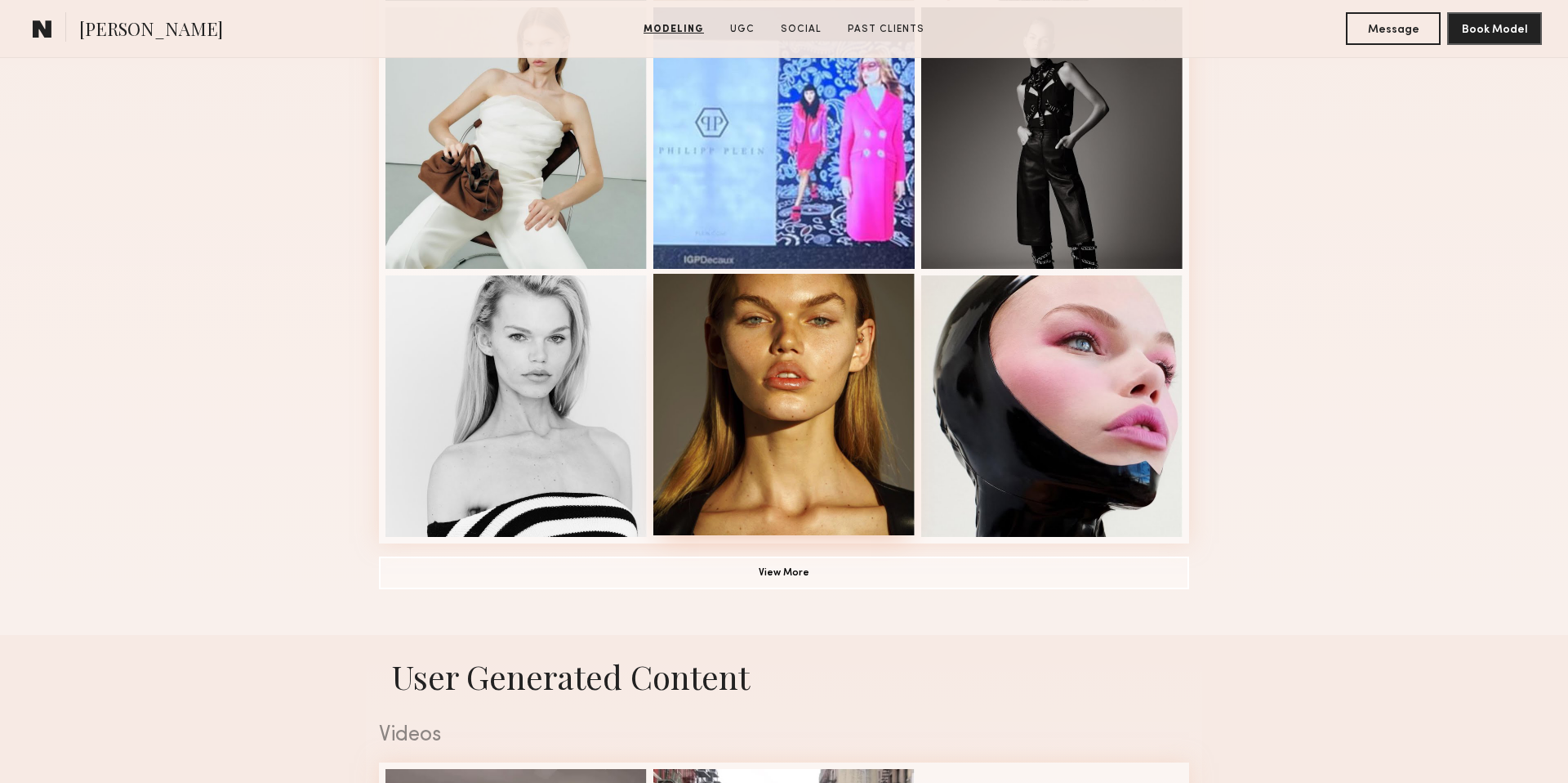
click at [821, 387] on div at bounding box center [784, 405] width 261 height 262
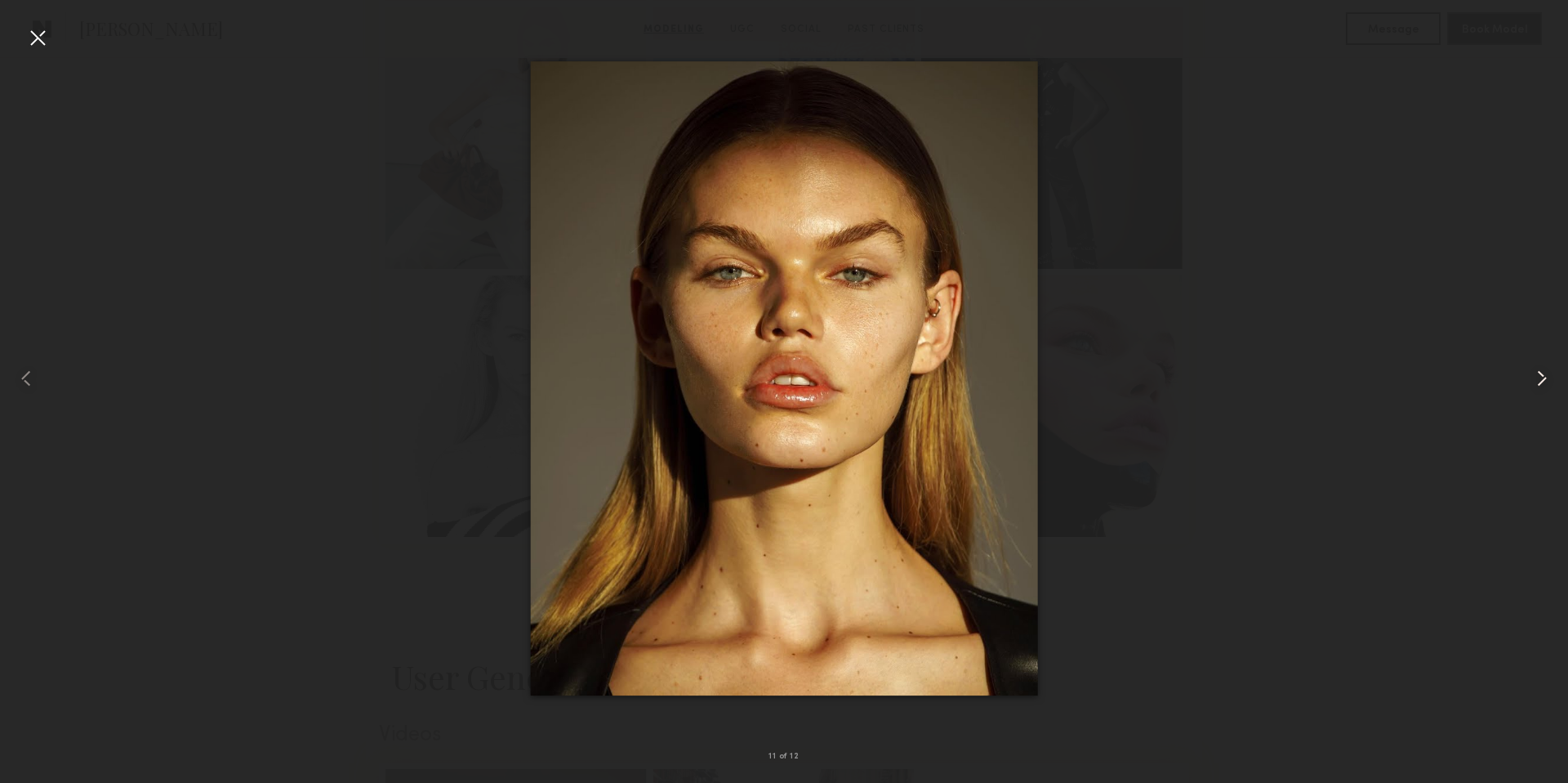
click at [1540, 377] on common-icon at bounding box center [1541, 378] width 26 height 26
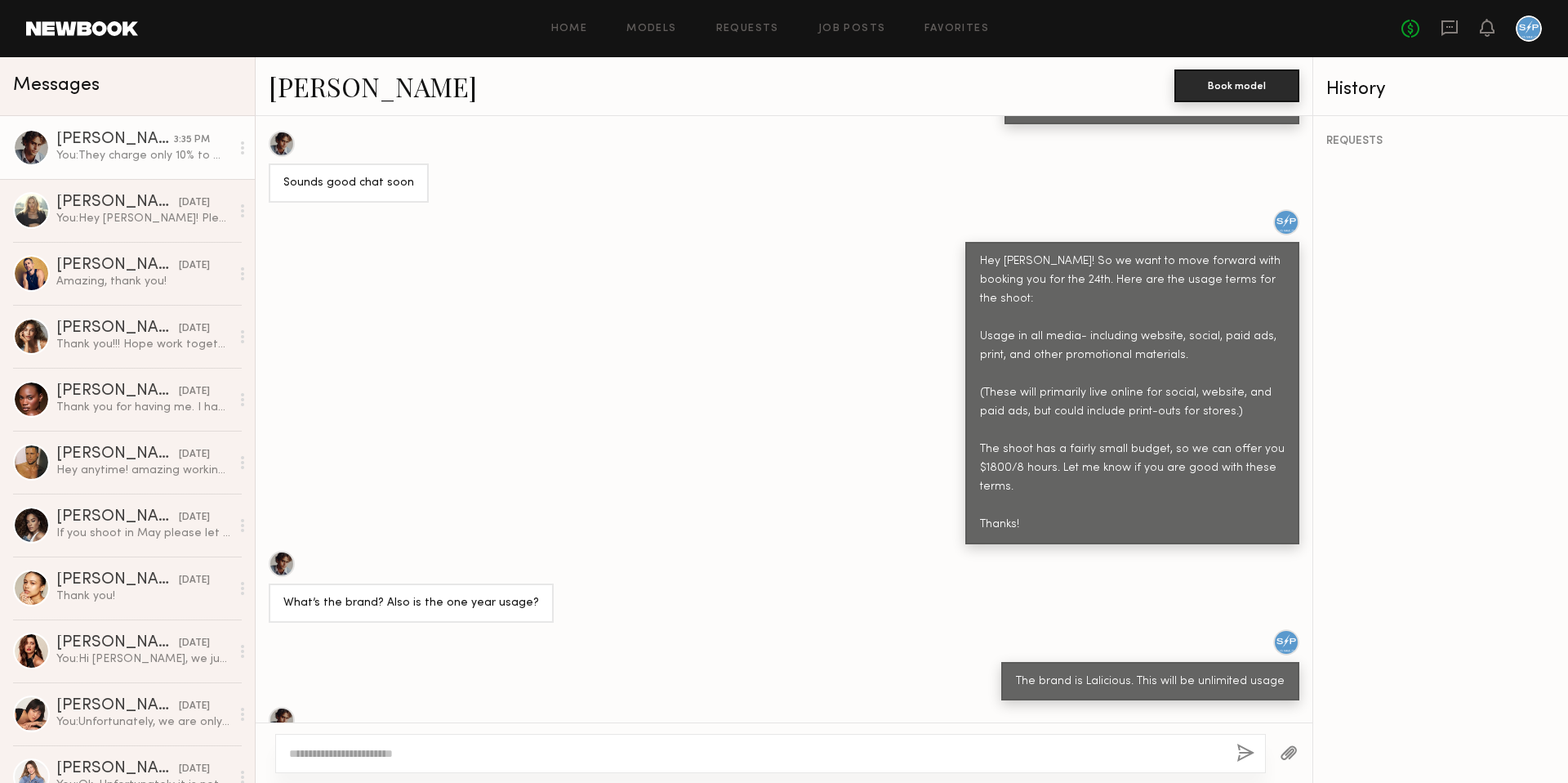
scroll to position [1507, 0]
